Goal: Check status: Check status

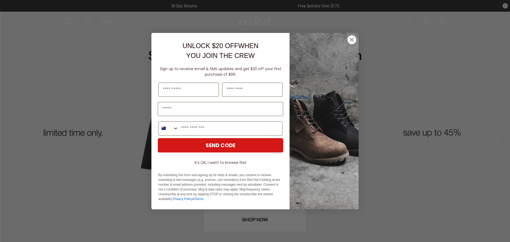
click at [349, 40] on circle "Close dialog" at bounding box center [351, 39] width 9 height 9
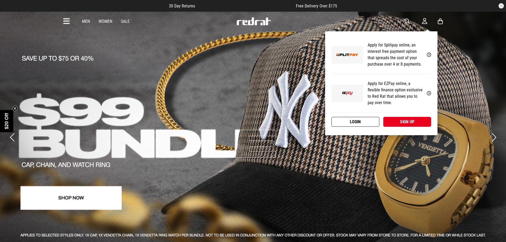
click at [359, 121] on link "Login" at bounding box center [355, 122] width 48 height 10
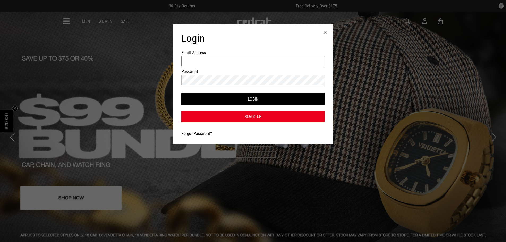
type input "**********"
click at [199, 53] on label "Email Address" at bounding box center [195, 52] width 29 height 5
click at [199, 56] on input "**********" at bounding box center [252, 61] width 143 height 10
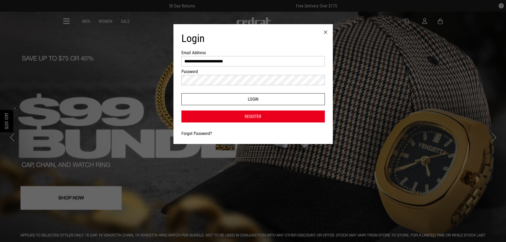
click at [268, 98] on button "Login" at bounding box center [252, 99] width 143 height 12
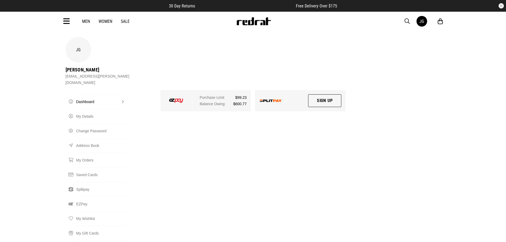
click at [105, 94] on link "Dashboard" at bounding box center [101, 101] width 50 height 15
click at [121, 153] on link "My Orders" at bounding box center [101, 160] width 50 height 15
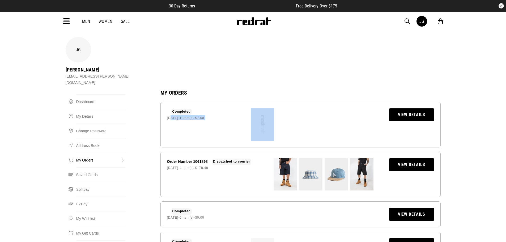
drag, startPoint x: 170, startPoint y: 89, endPoint x: 234, endPoint y: 94, distance: 64.7
click at [234, 108] on div "Completed [DATE] - 1 item(s) - $7.00 View Details" at bounding box center [300, 124] width 267 height 32
click at [403, 108] on link "View Details" at bounding box center [411, 114] width 45 height 13
click at [406, 158] on link "View Details" at bounding box center [411, 164] width 45 height 13
